Goal: Transaction & Acquisition: Book appointment/travel/reservation

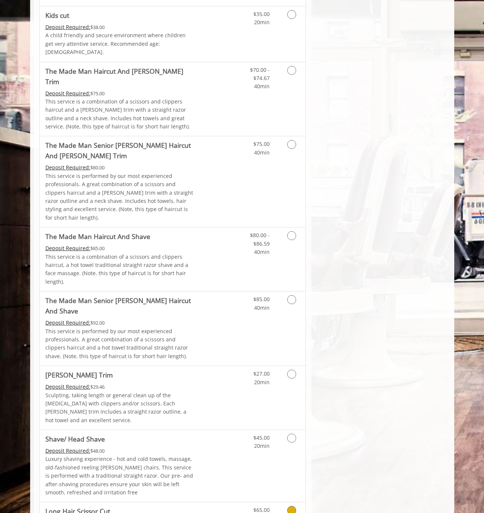
scroll to position [403, 0]
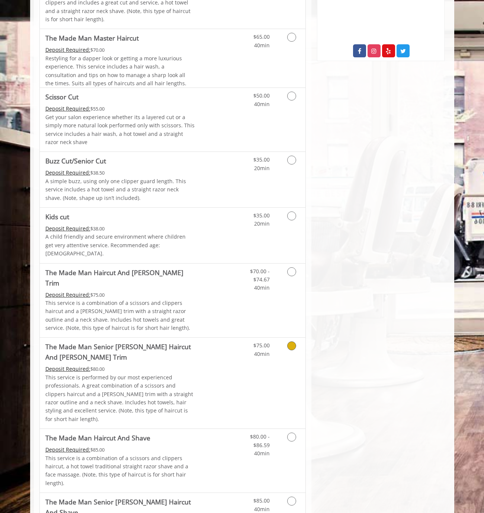
click at [233, 342] on link "Discounted Price" at bounding box center [217, 382] width 44 height 91
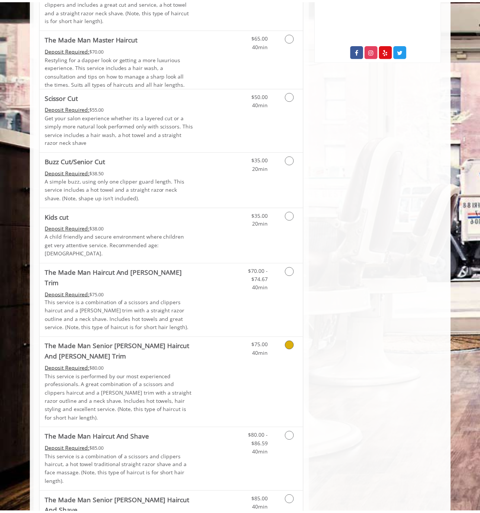
scroll to position [0, 0]
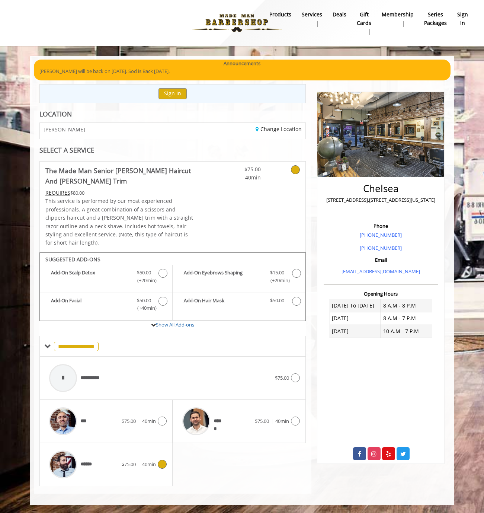
click at [97, 455] on div "******" at bounding box center [83, 464] width 76 height 35
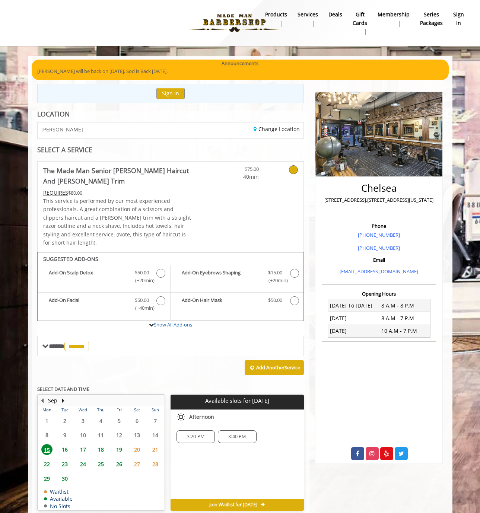
scroll to position [26, 0]
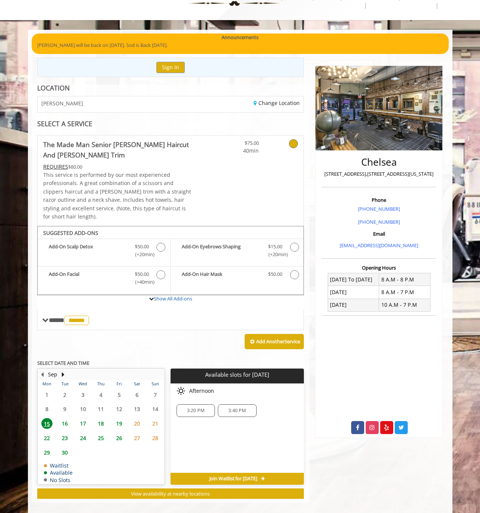
click at [117, 418] on span "19" at bounding box center [118, 423] width 11 height 11
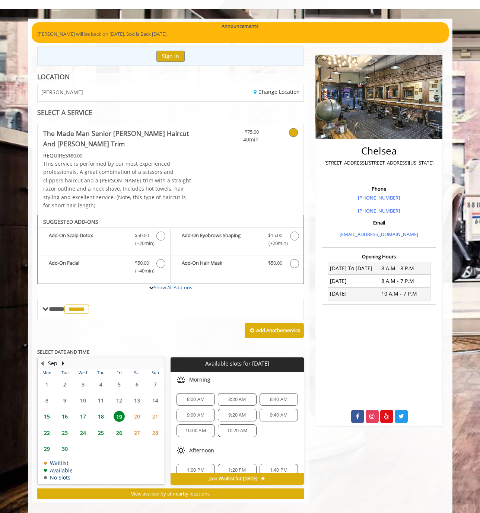
click at [189, 396] on span "8:00 AM" at bounding box center [195, 399] width 17 height 6
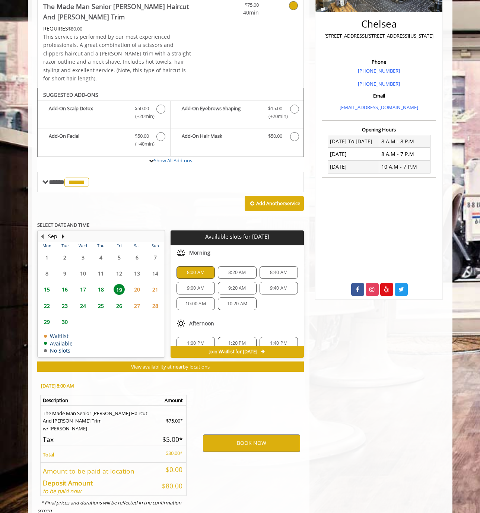
scroll to position [179, 0]
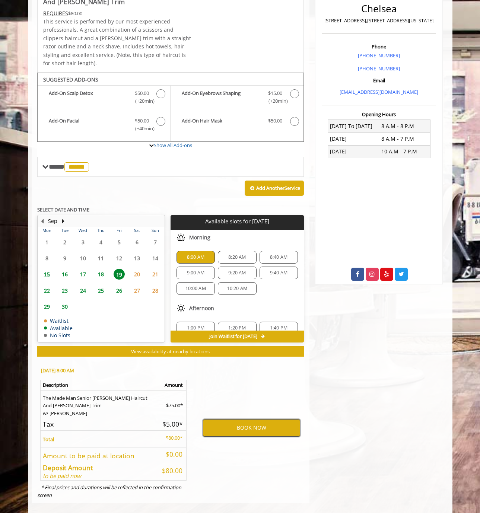
click at [233, 422] on button "BOOK NOW" at bounding box center [251, 427] width 97 height 17
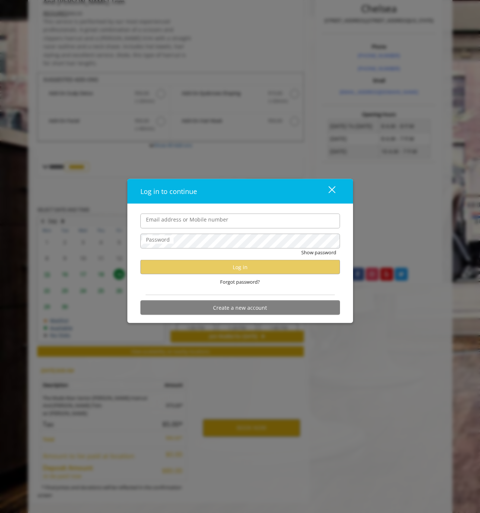
click at [333, 186] on div "close" at bounding box center [327, 190] width 15 height 11
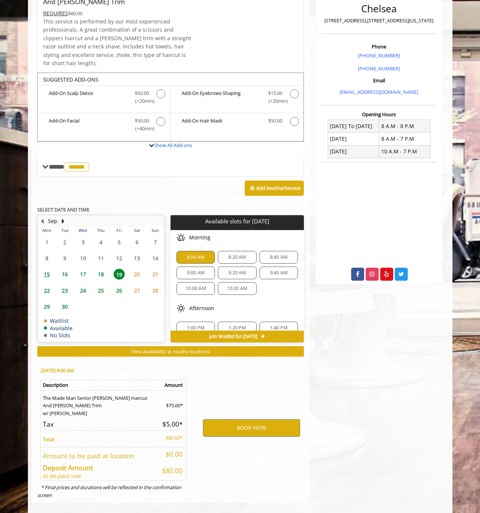
scroll to position [0, 0]
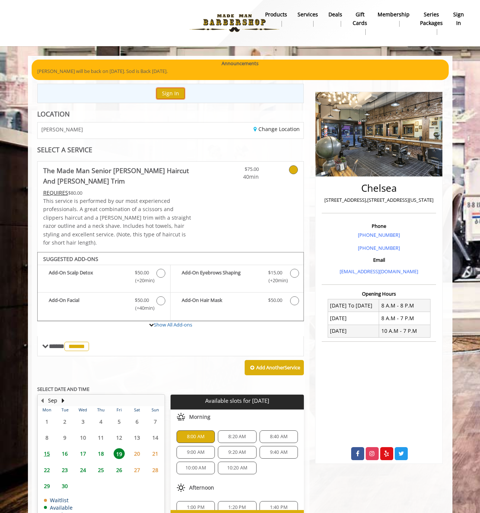
click at [178, 95] on button "Sign In" at bounding box center [170, 93] width 28 height 11
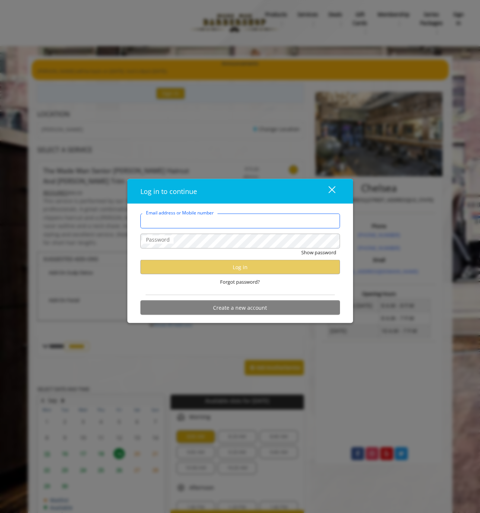
click at [183, 216] on input "Email address or Mobile number" at bounding box center [239, 220] width 199 height 15
click at [215, 207] on div "Email address or Mobile number Password Show password Log in Forgot password? C…" at bounding box center [239, 263] width 225 height 119
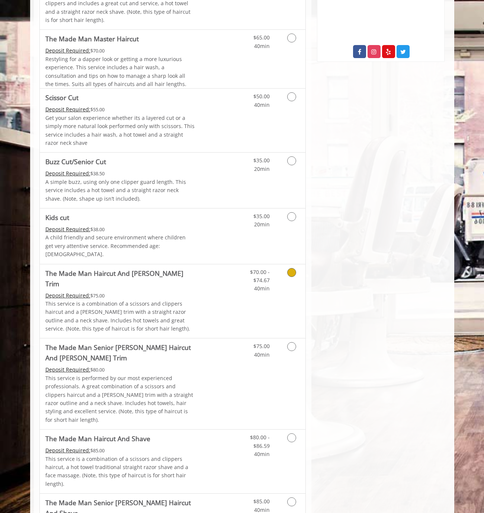
scroll to position [405, 0]
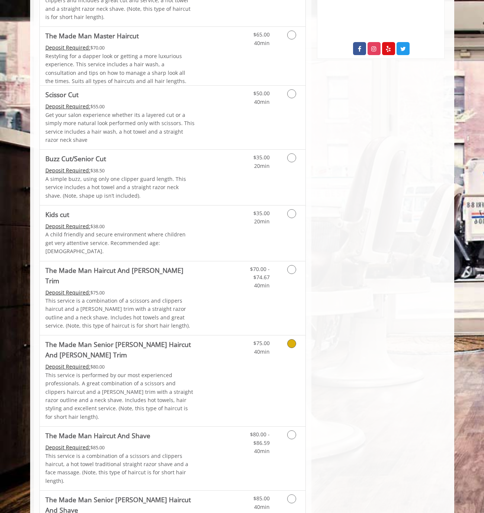
click at [186, 362] on div "Deposit Required: $80.00" at bounding box center [120, 366] width 150 height 8
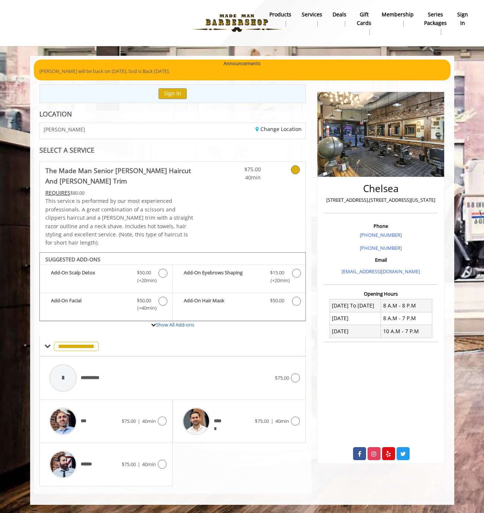
click at [166, 87] on div "Sign In" at bounding box center [172, 93] width 267 height 19
click at [167, 92] on button "Sign In" at bounding box center [173, 93] width 28 height 11
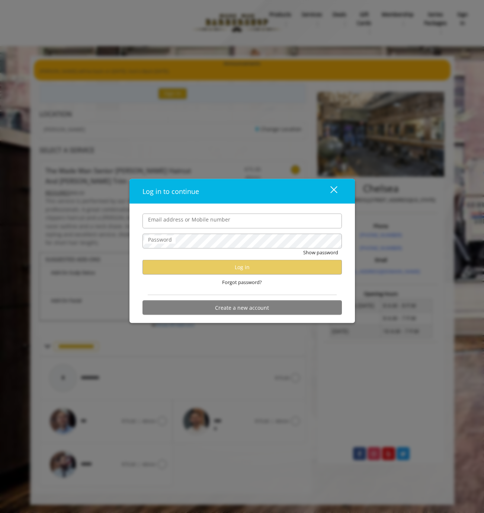
click at [215, 229] on form "Email address or Mobile number Password Show password Log in Forgot password? C…" at bounding box center [242, 265] width 199 height 105
click at [215, 224] on input "Email address or Mobile number" at bounding box center [242, 220] width 199 height 15
type input "**********"
click at [314, 251] on button "Show password" at bounding box center [320, 252] width 35 height 8
click at [230, 284] on span "Forgot password?" at bounding box center [242, 282] width 40 height 8
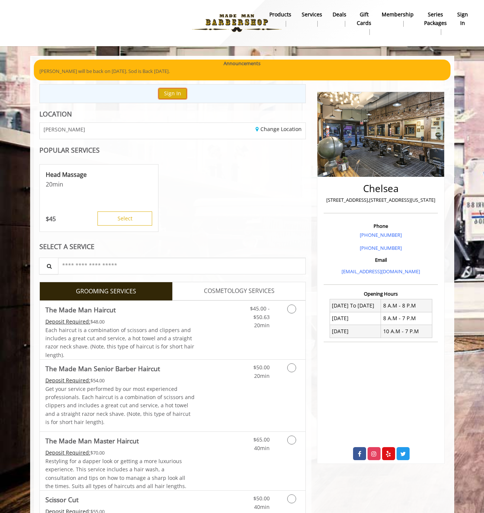
click at [168, 90] on button "Sign In" at bounding box center [173, 93] width 28 height 11
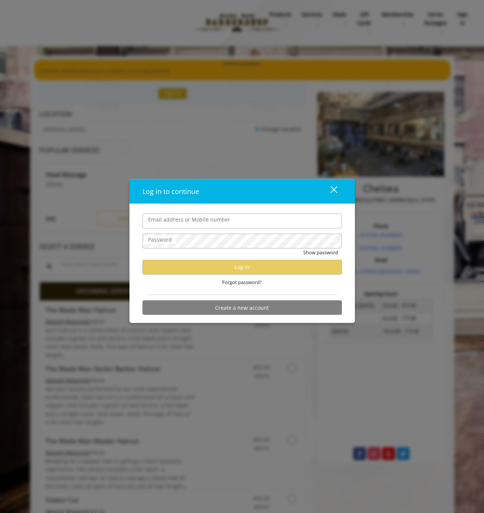
click at [170, 226] on input "Email address or Mobile number" at bounding box center [242, 220] width 199 height 15
type input "**********"
click at [236, 282] on span "Forgot password?" at bounding box center [242, 282] width 40 height 8
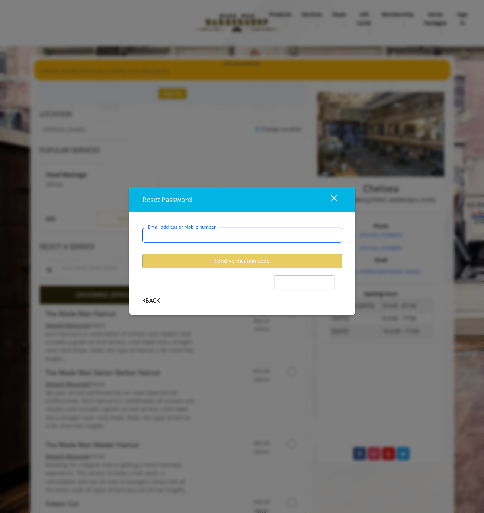
click at [236, 237] on input "Email address or Mobile number" at bounding box center [242, 234] width 199 height 15
type input "**********"
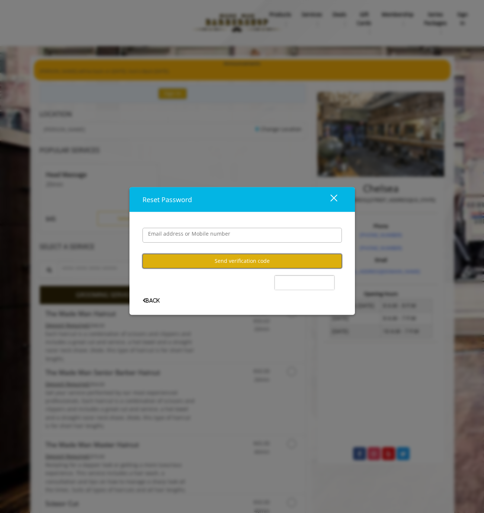
click at [198, 263] on button "Send verification code" at bounding box center [242, 260] width 199 height 15
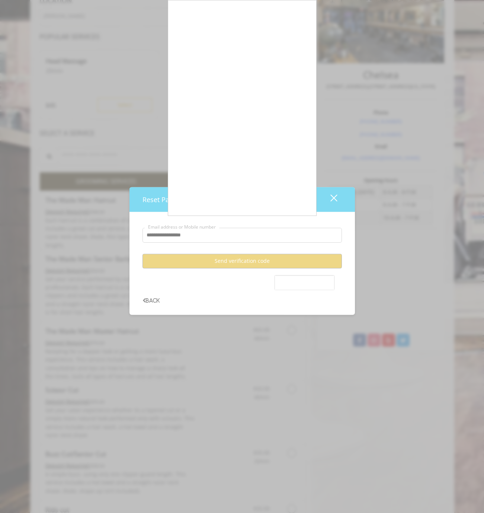
scroll to position [305, 0]
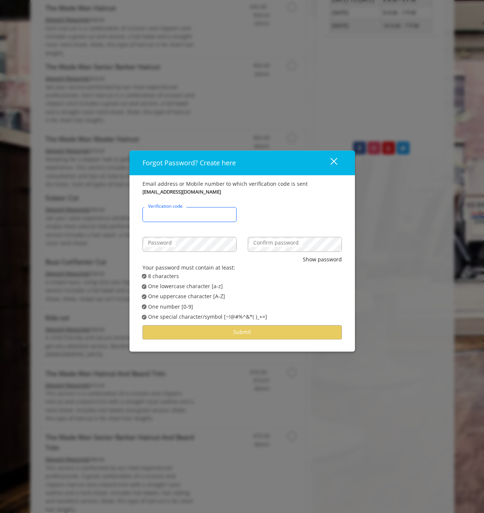
click at [193, 211] on input "Verification code" at bounding box center [190, 214] width 94 height 15
paste input "******"
type input "******"
click at [251, 207] on div "****** Verification code" at bounding box center [242, 211] width 211 height 30
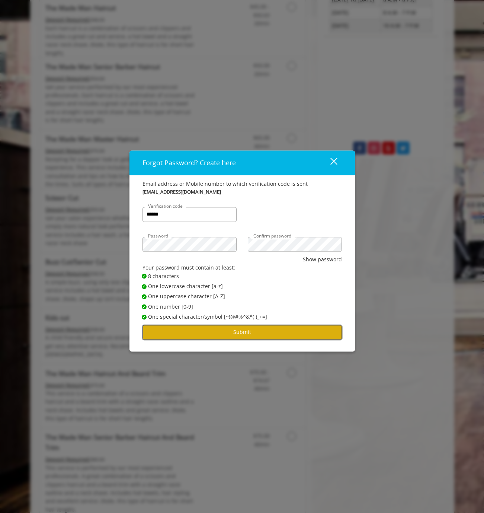
click at [251, 333] on button "Submit" at bounding box center [242, 332] width 199 height 15
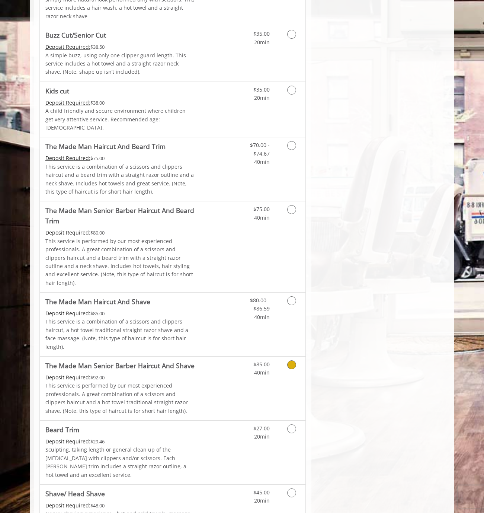
scroll to position [554, 0]
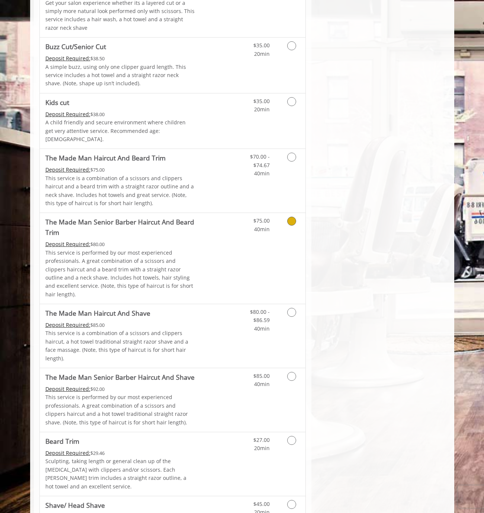
click at [223, 234] on link "Discounted Price" at bounding box center [217, 258] width 44 height 91
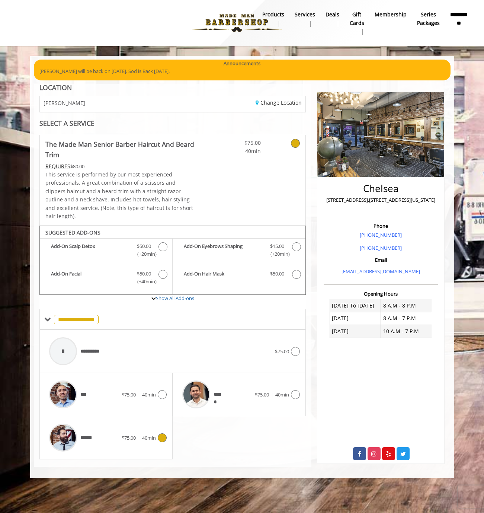
click at [101, 429] on div "******" at bounding box center [83, 437] width 76 height 35
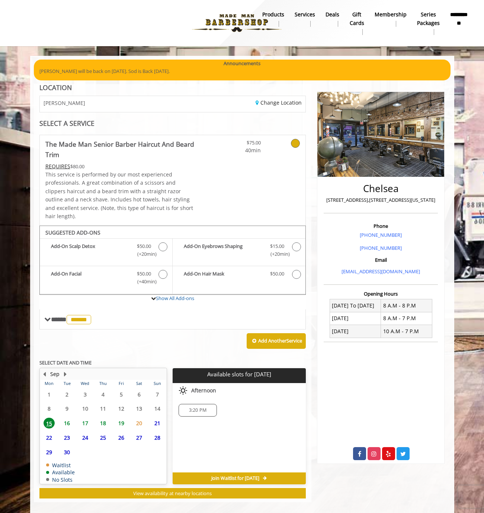
click at [120, 417] on span "19" at bounding box center [121, 422] width 11 height 11
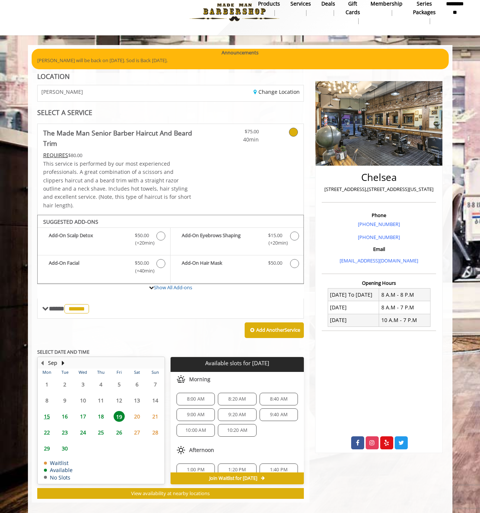
click at [198, 396] on span "8:00 AM" at bounding box center [195, 399] width 17 height 6
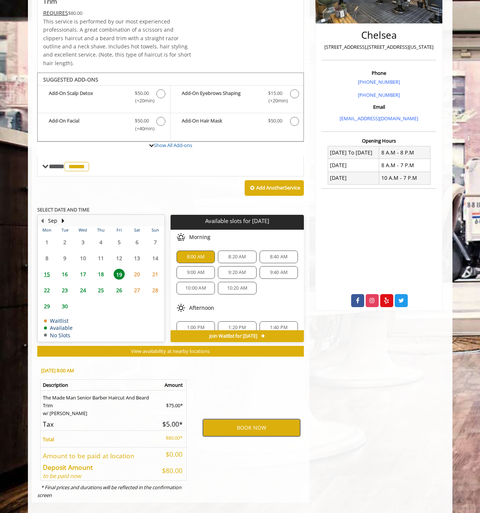
click at [228, 419] on button "BOOK NOW" at bounding box center [251, 427] width 97 height 17
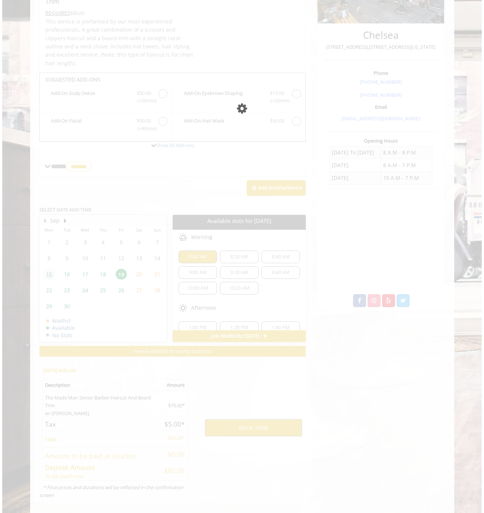
scroll to position [0, 0]
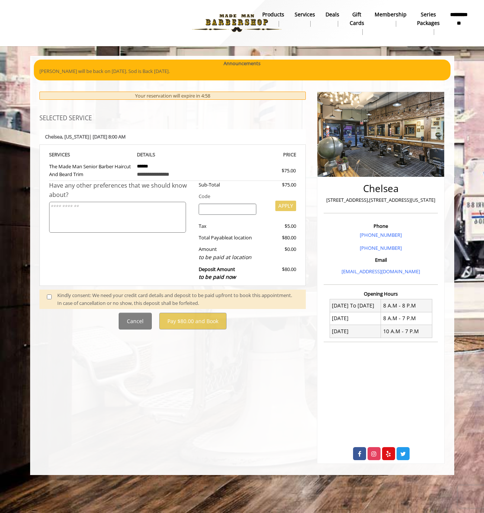
click at [48, 300] on span at bounding box center [52, 299] width 22 height 16
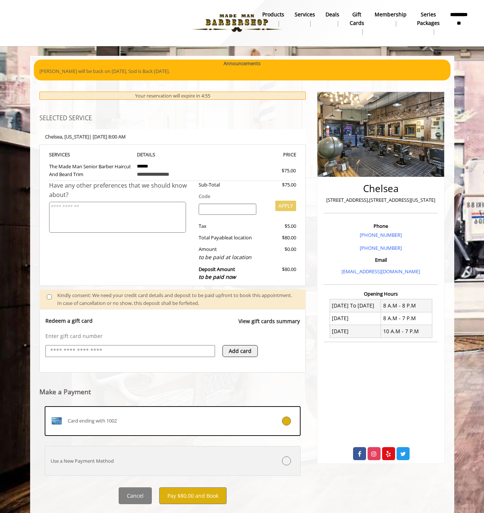
scroll to position [17, 0]
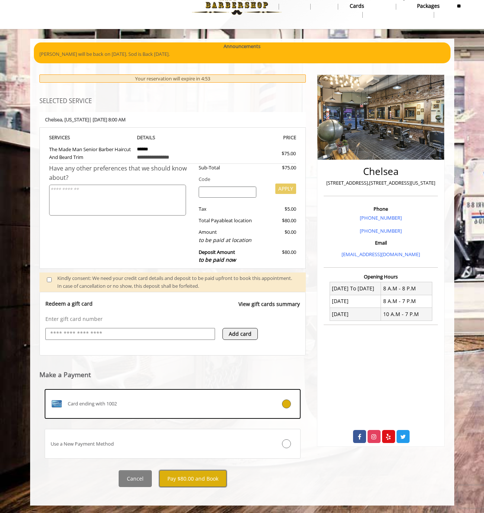
click at [200, 477] on button "Pay $80.00 and Book" at bounding box center [192, 478] width 67 height 17
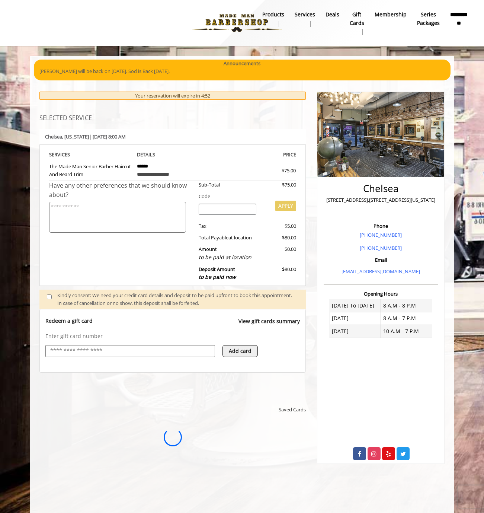
scroll to position [0, 0]
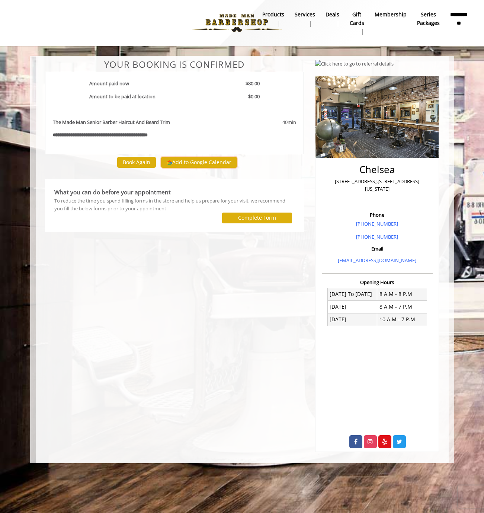
click at [178, 161] on button "Add to Google Calendar" at bounding box center [199, 162] width 76 height 11
